Goal: Task Accomplishment & Management: Manage account settings

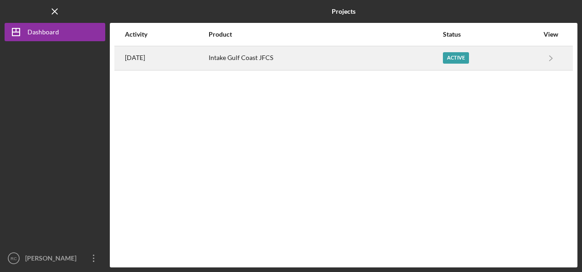
click at [254, 61] on div "Intake Gulf Coast JFCS" at bounding box center [325, 58] width 233 height 23
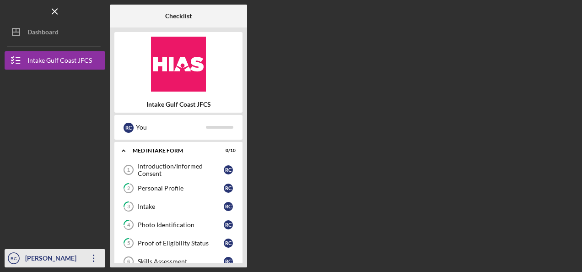
click at [91, 254] on icon "Icon/Overflow" at bounding box center [93, 258] width 23 height 23
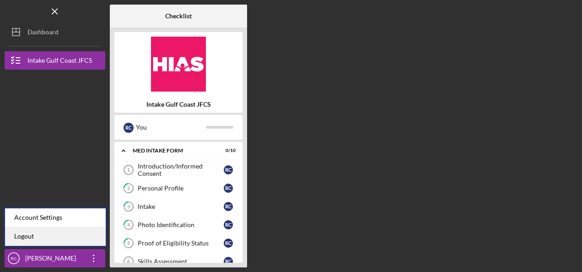
click at [80, 232] on link "Logout" at bounding box center [55, 236] width 101 height 19
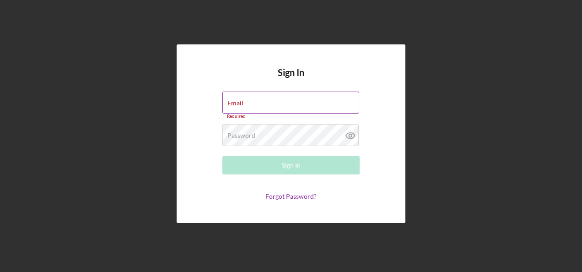
click at [246, 100] on div "Email Required" at bounding box center [290, 105] width 137 height 27
click at [241, 107] on input "Email" at bounding box center [290, 103] width 137 height 22
type input "[PERSON_NAME][EMAIL_ADDRESS][PERSON_NAME][DOMAIN_NAME]"
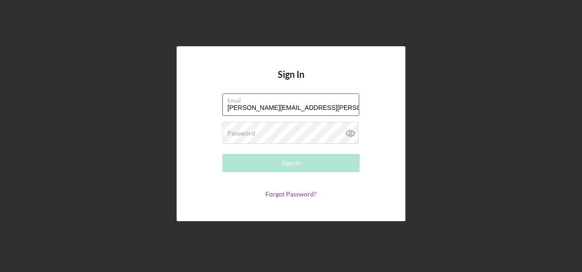
click at [254, 133] on label "Password" at bounding box center [241, 133] width 28 height 7
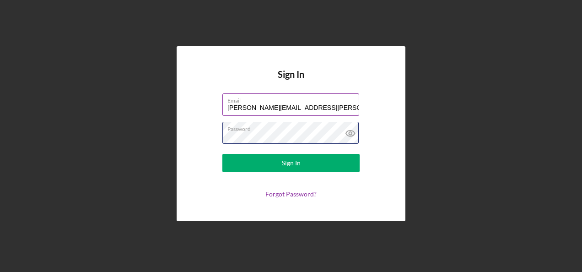
click at [222, 154] on button "Sign In" at bounding box center [290, 163] width 137 height 18
